Goal: Check status: Check status

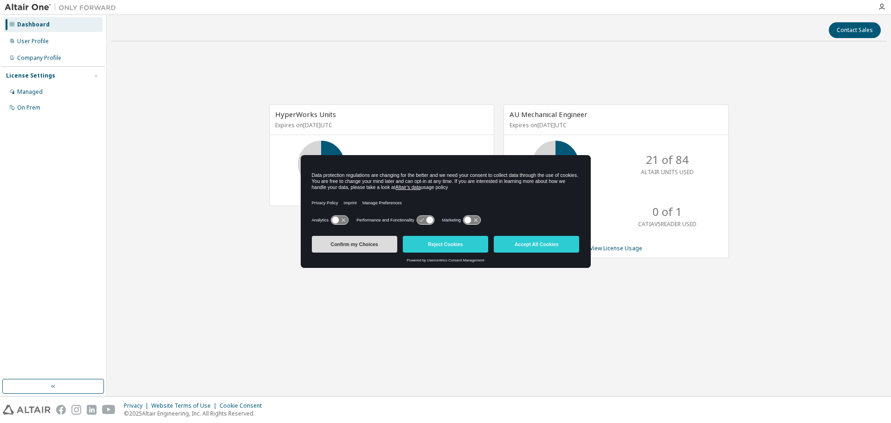
click at [364, 248] on button "Confirm my Choices" at bounding box center [354, 244] width 85 height 17
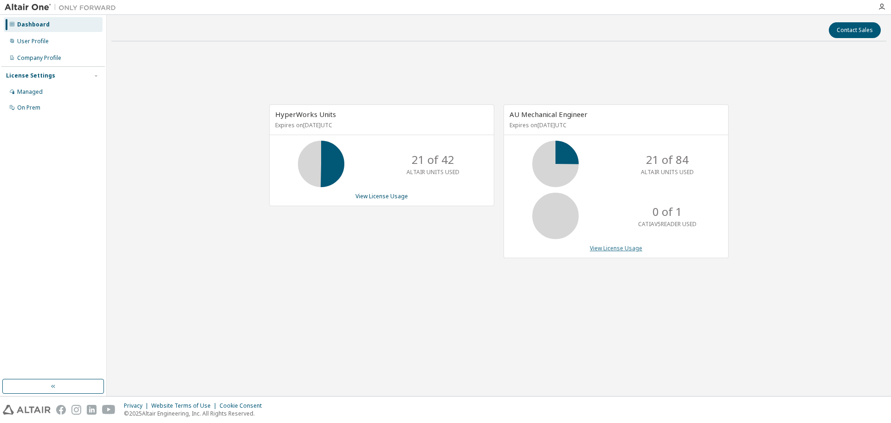
click at [617, 251] on link "View License Usage" at bounding box center [616, 248] width 52 height 8
click at [396, 197] on link "View License Usage" at bounding box center [381, 196] width 52 height 8
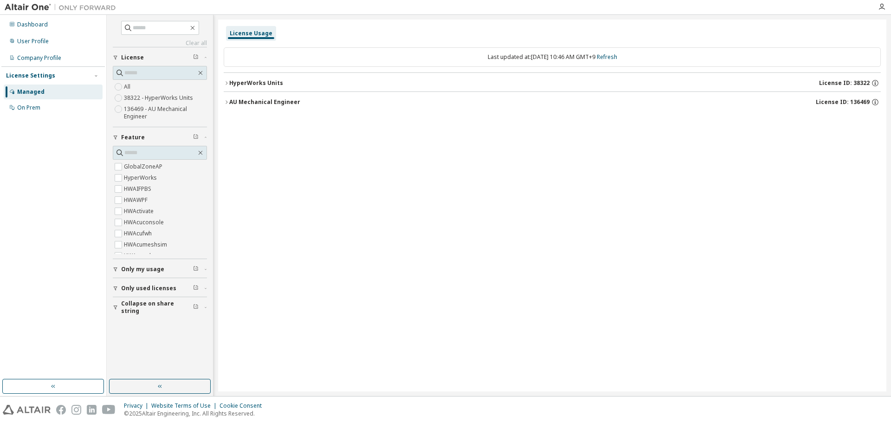
click at [113, 291] on button "Only used licenses" at bounding box center [160, 288] width 94 height 20
click at [224, 83] on icon "button" at bounding box center [227, 83] width 6 height 6
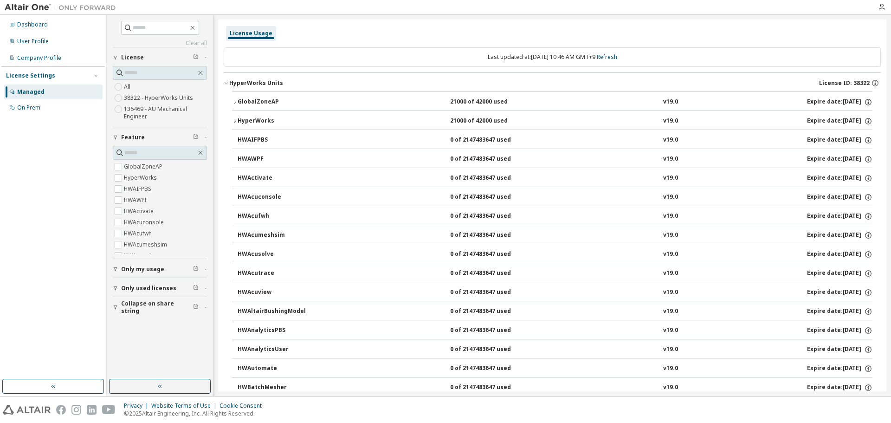
click at [230, 84] on div "HyperWorks Units" at bounding box center [256, 82] width 54 height 7
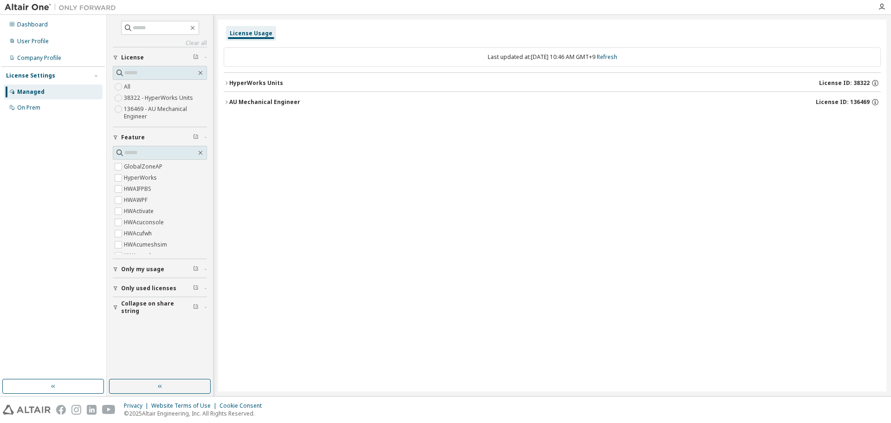
click at [224, 103] on icon "button" at bounding box center [227, 102] width 6 height 6
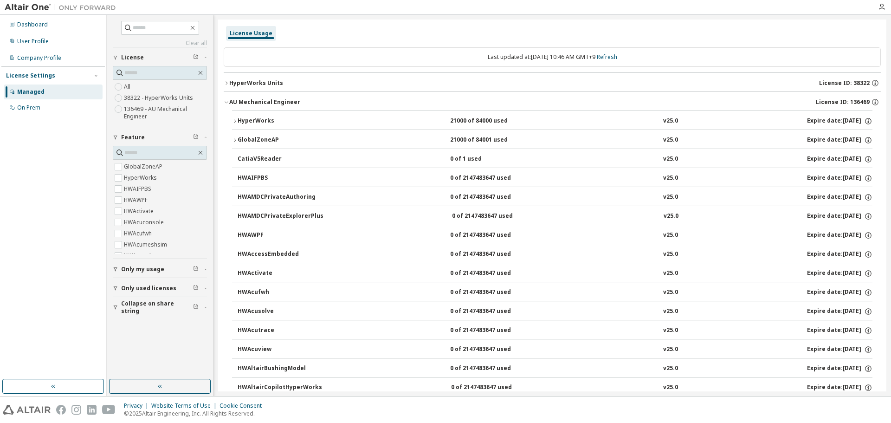
click at [224, 103] on icon "button" at bounding box center [227, 102] width 6 height 6
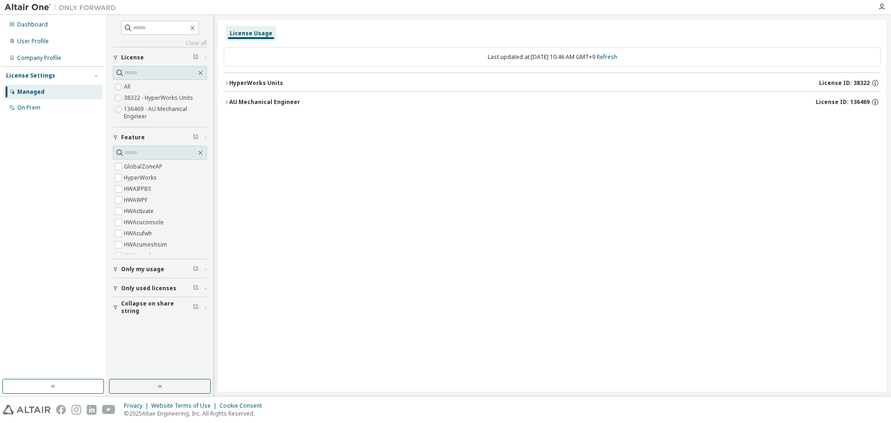
click at [224, 86] on button "HyperWorks Units License ID: 38322" at bounding box center [552, 83] width 657 height 20
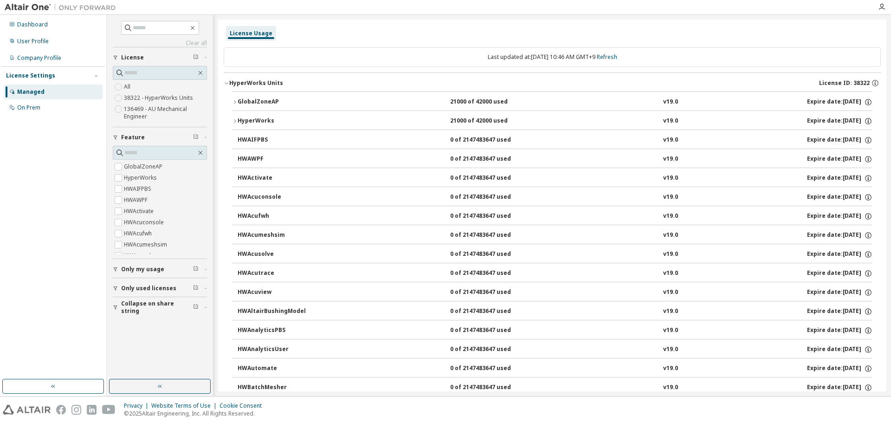
click at [237, 121] on icon "button" at bounding box center [235, 121] width 6 height 6
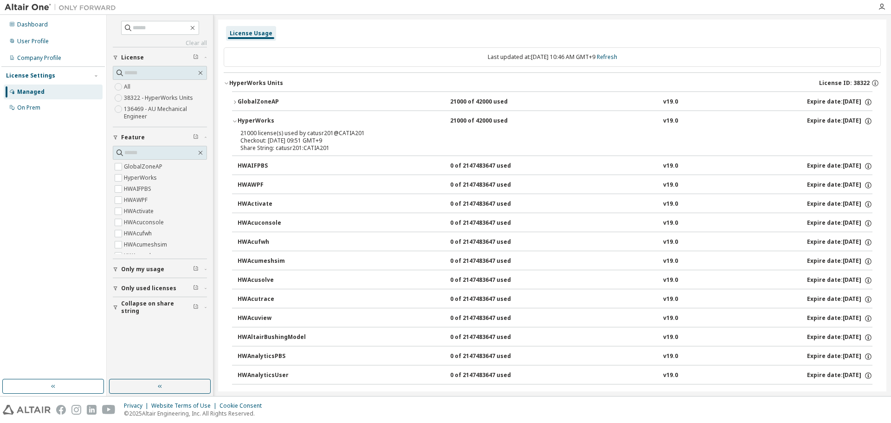
click at [235, 121] on icon "button" at bounding box center [235, 121] width 6 height 6
